Goal: Use online tool/utility: Utilize a website feature to perform a specific function

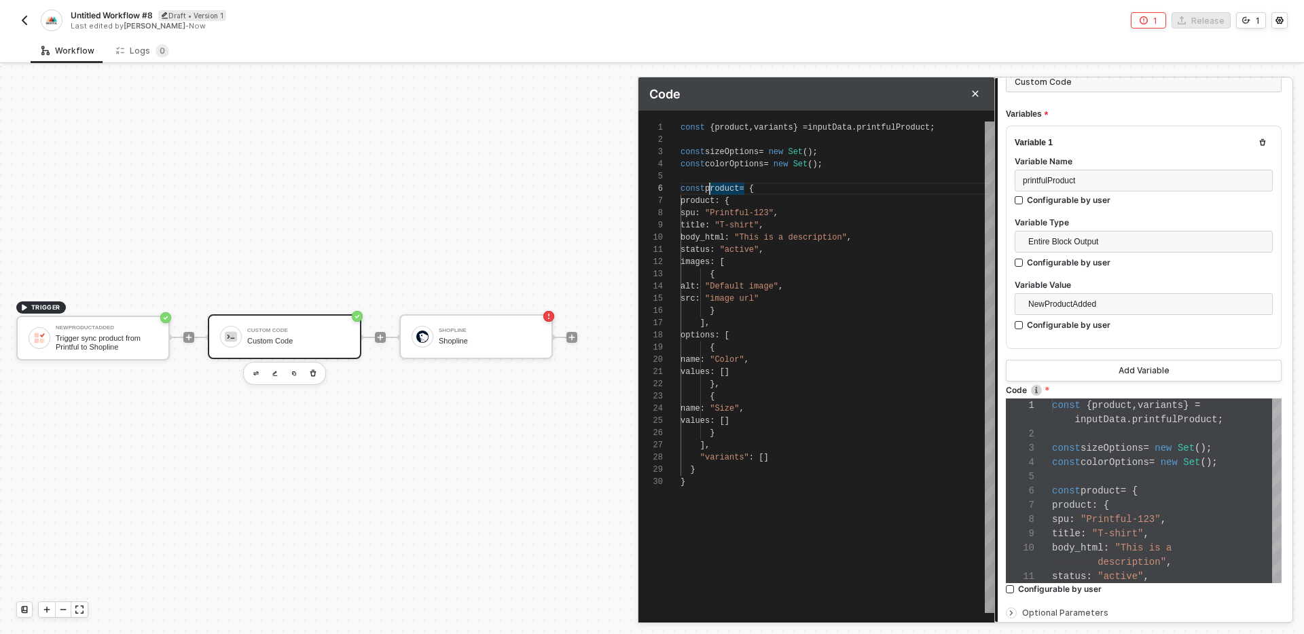
scroll to position [61, 64]
type textarea "const { product, variants } = inputData.printfulProduct; const sizeOptions = ne…"
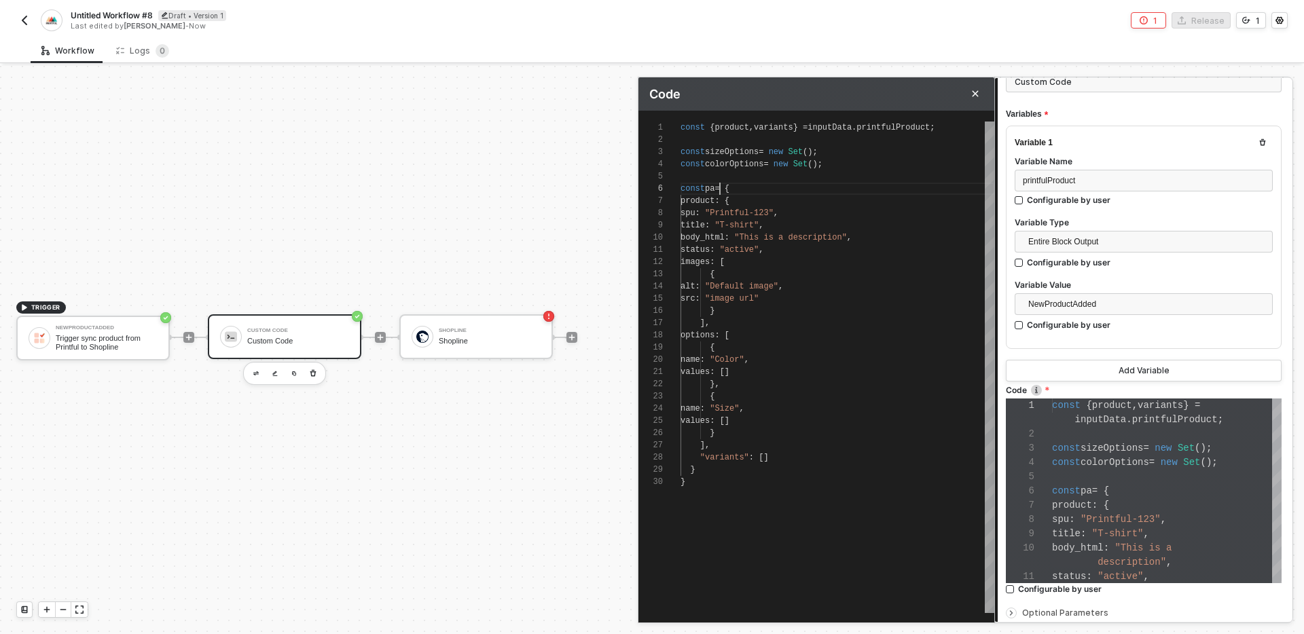
type textarea "const { product, variants } = inputData.printfulProduct; const sizeOptions = ne…"
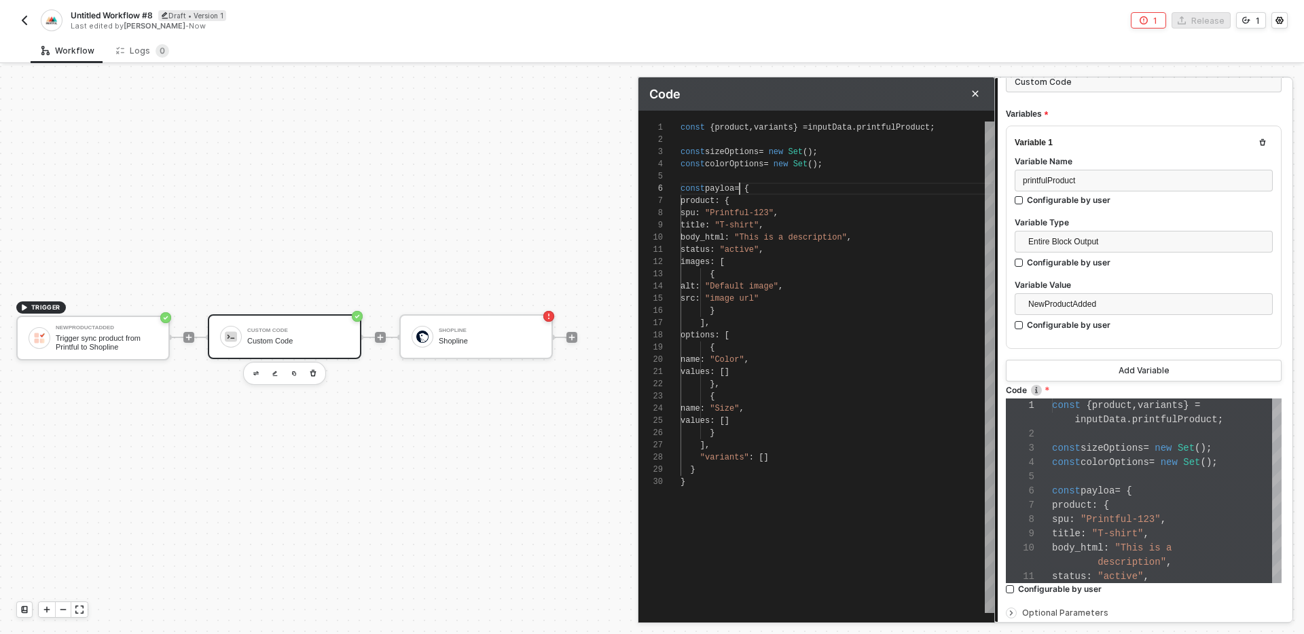
type textarea "const { product, variants } = inputData.printfulProduct; const sizeOptions = ne…"
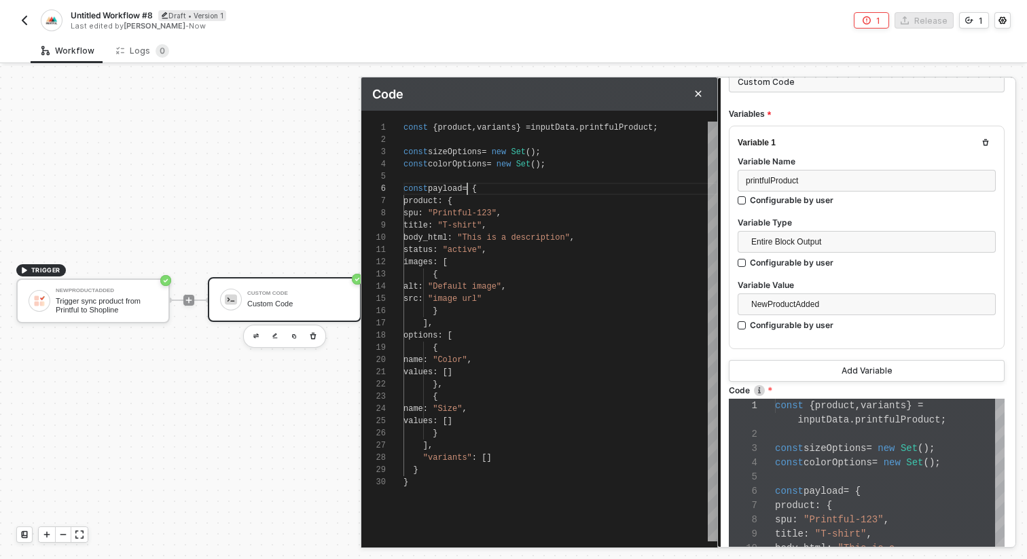
type textarea "const { product, variants } = inputData.printfulProduct; const sizeOptions = ne…"
